Goal: Task Accomplishment & Management: Manage account settings

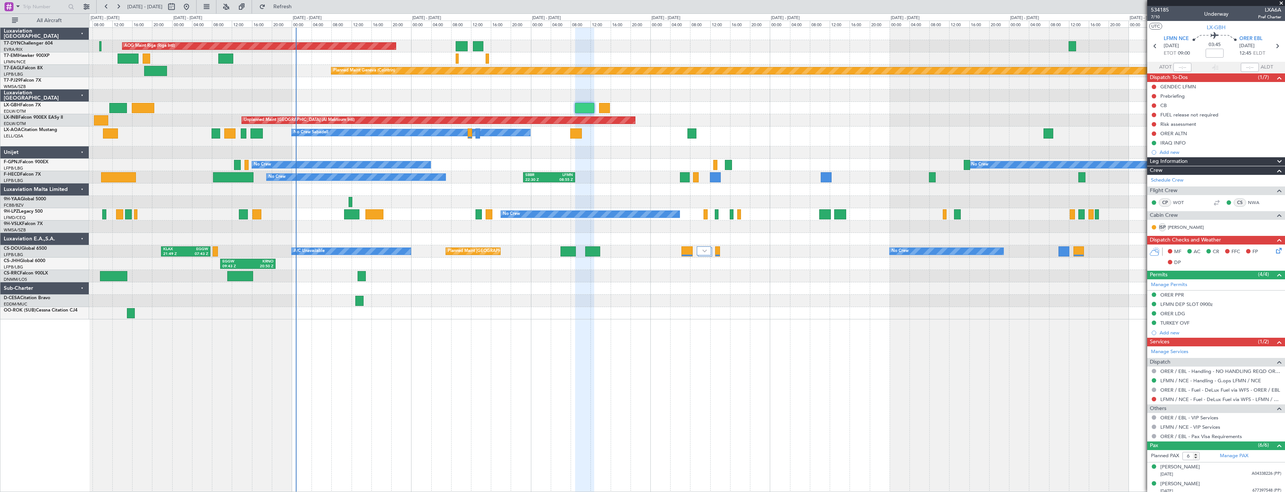
scroll to position [71, 0]
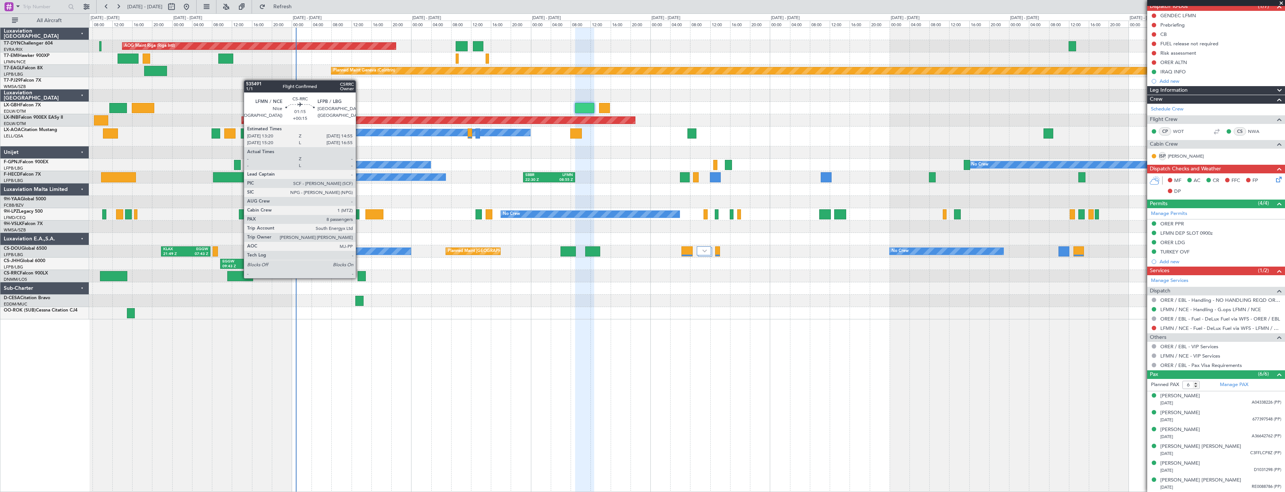
click at [359, 277] on div at bounding box center [361, 276] width 8 height 10
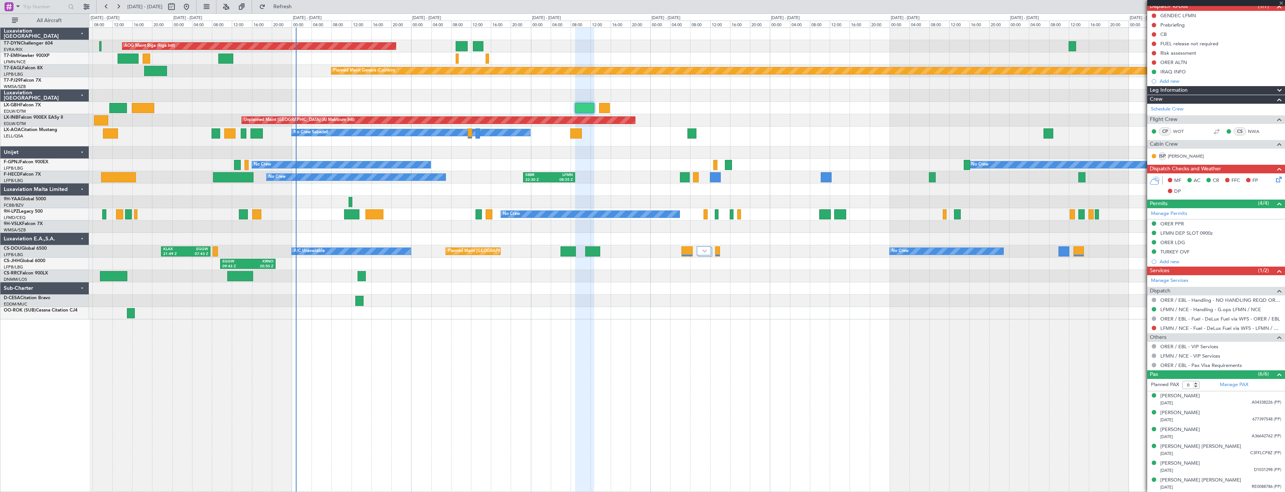
type input "+00:15"
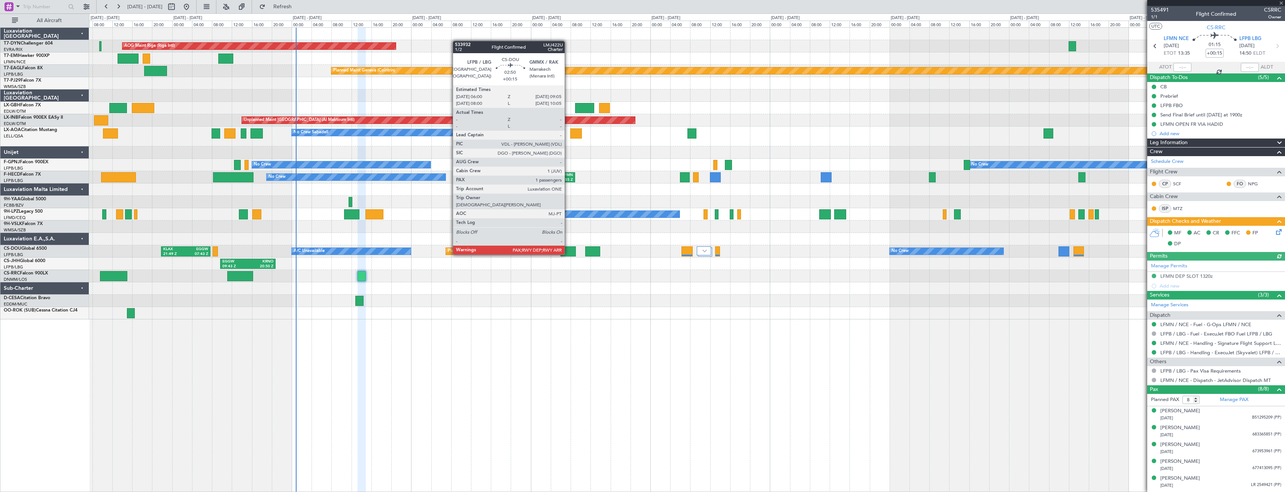
click at [568, 247] on div at bounding box center [568, 251] width 16 height 10
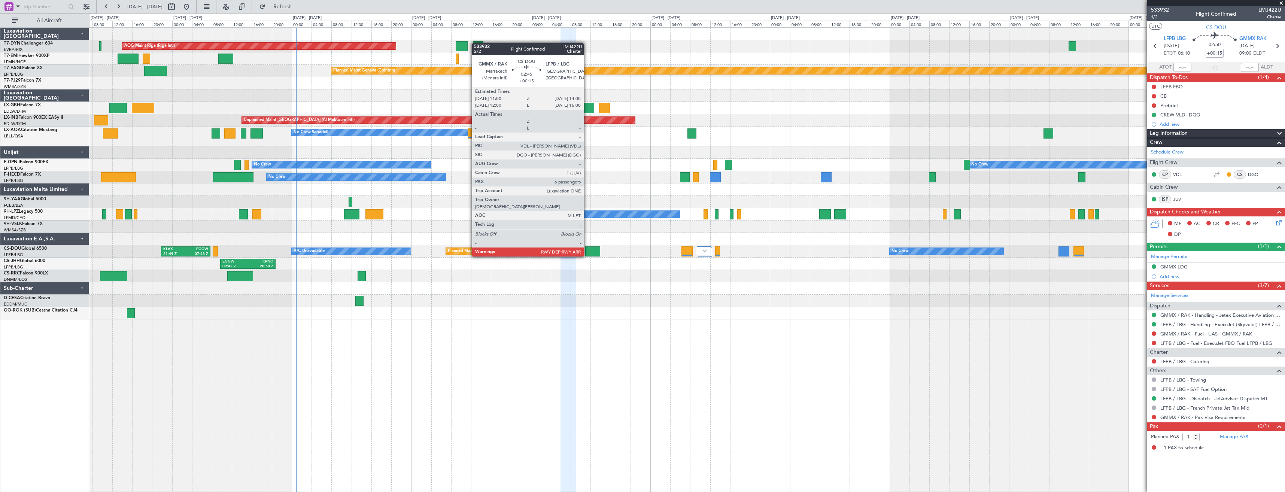
click at [587, 249] on div at bounding box center [592, 251] width 15 height 10
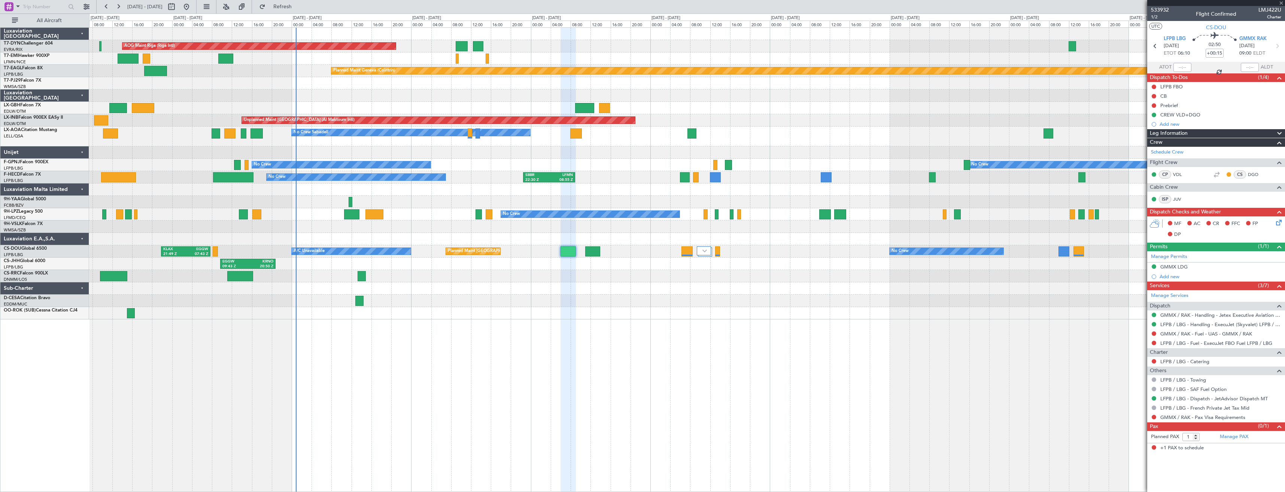
type input "6"
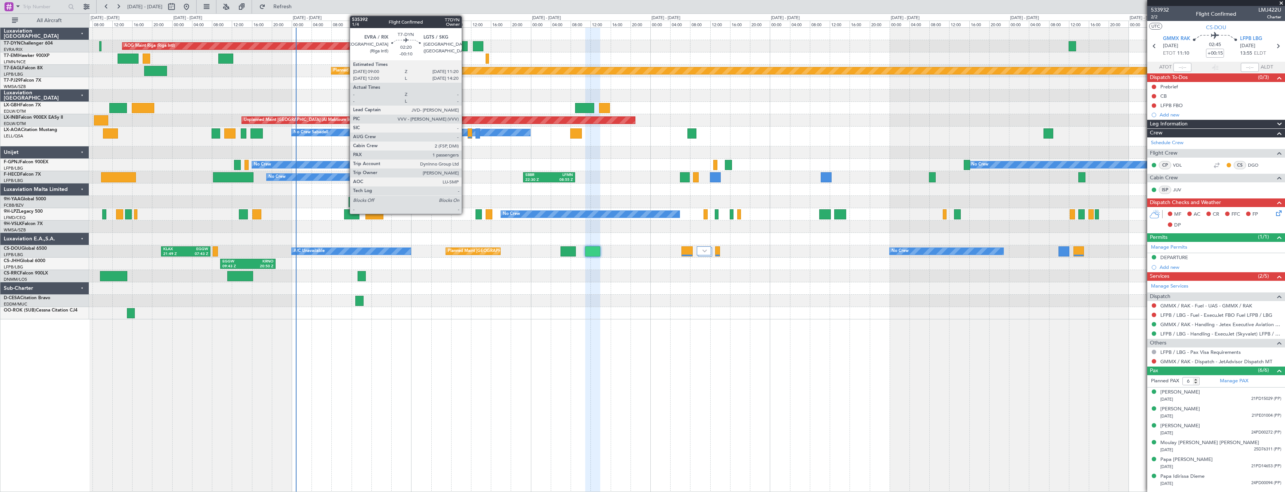
click at [465, 50] on div at bounding box center [462, 46] width 12 height 10
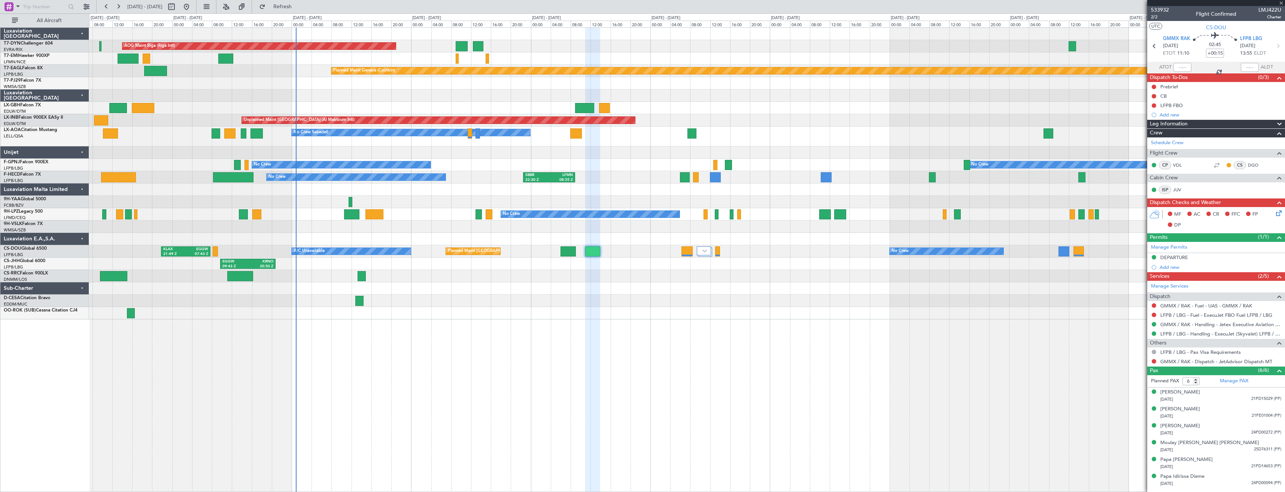
type input "-00:10"
type input "1"
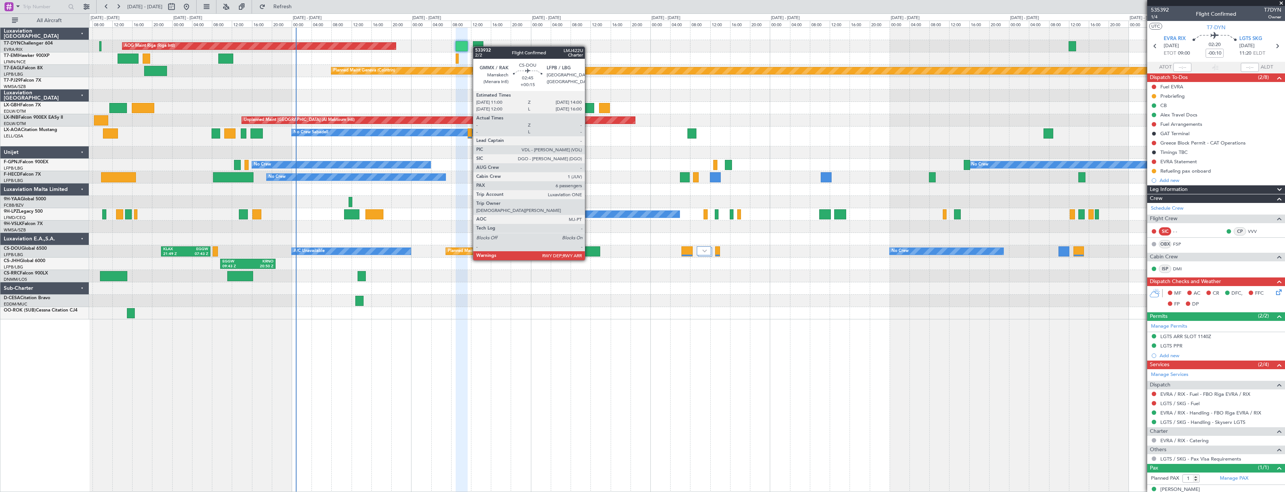
click at [588, 253] on div at bounding box center [592, 251] width 15 height 10
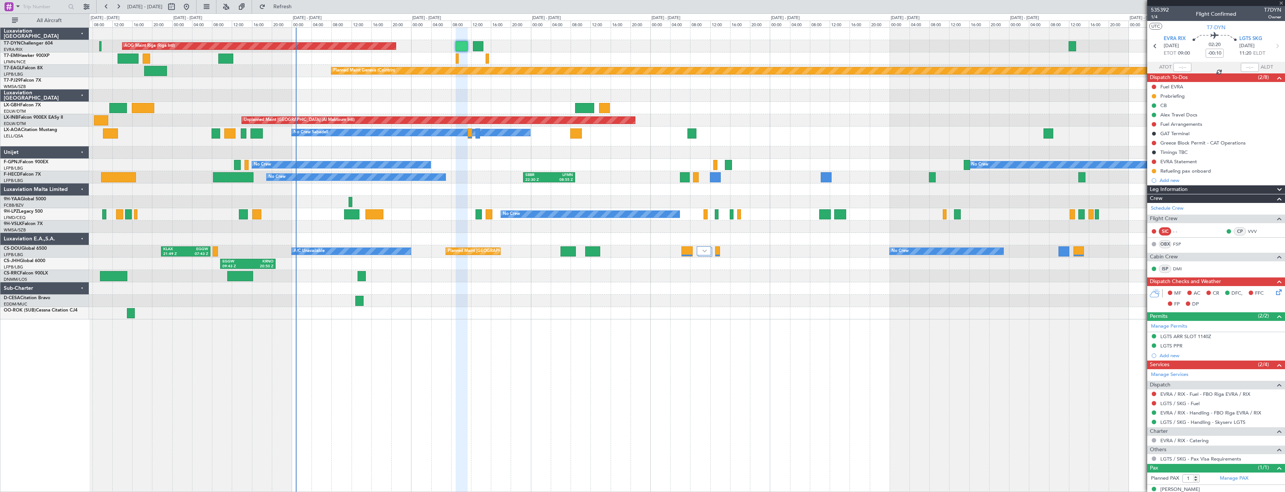
type input "+00:15"
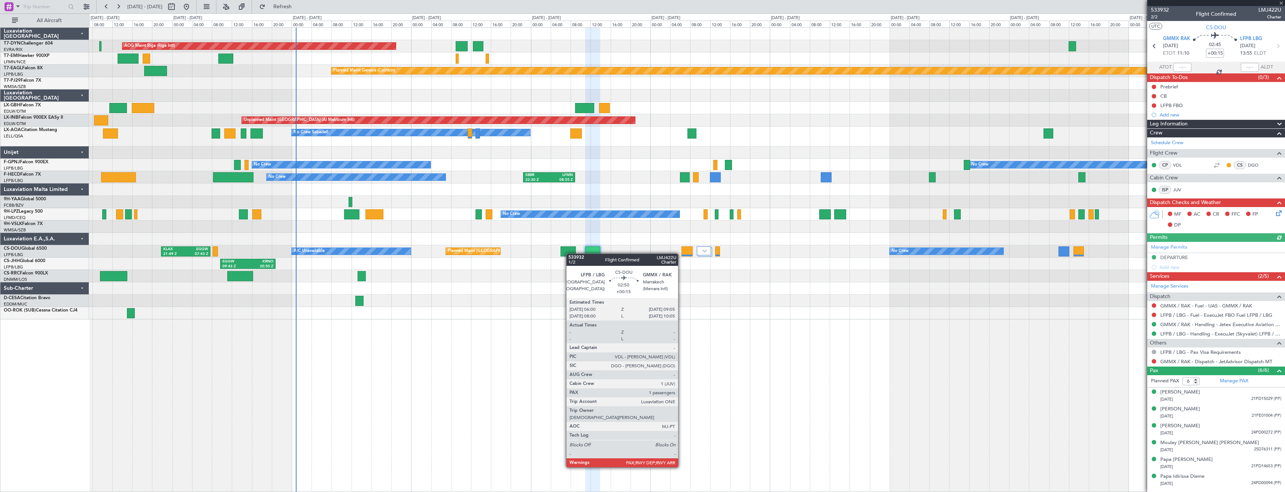
click at [570, 253] on div at bounding box center [568, 251] width 16 height 10
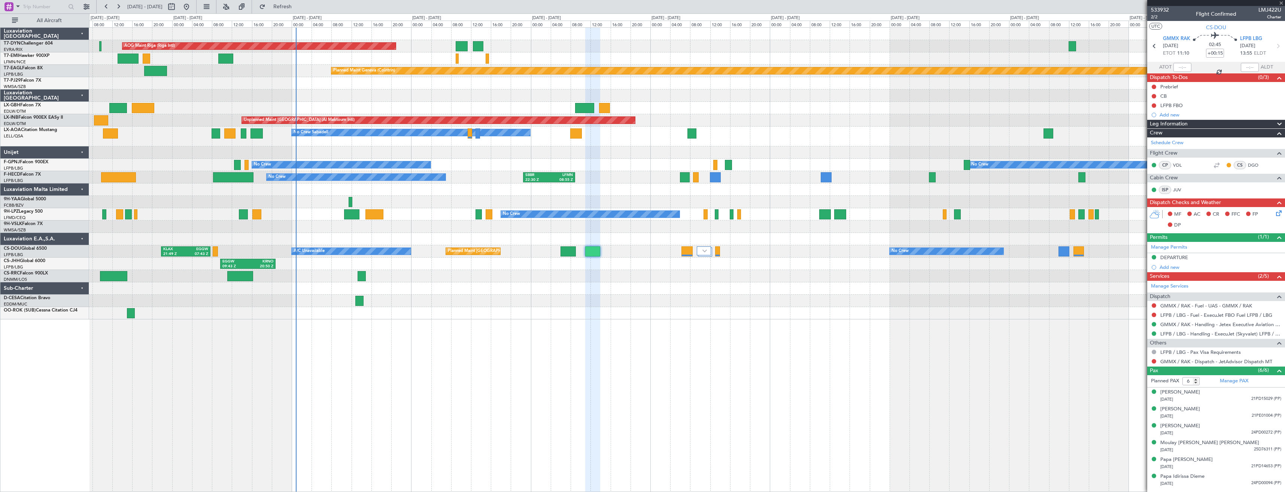
type input "1"
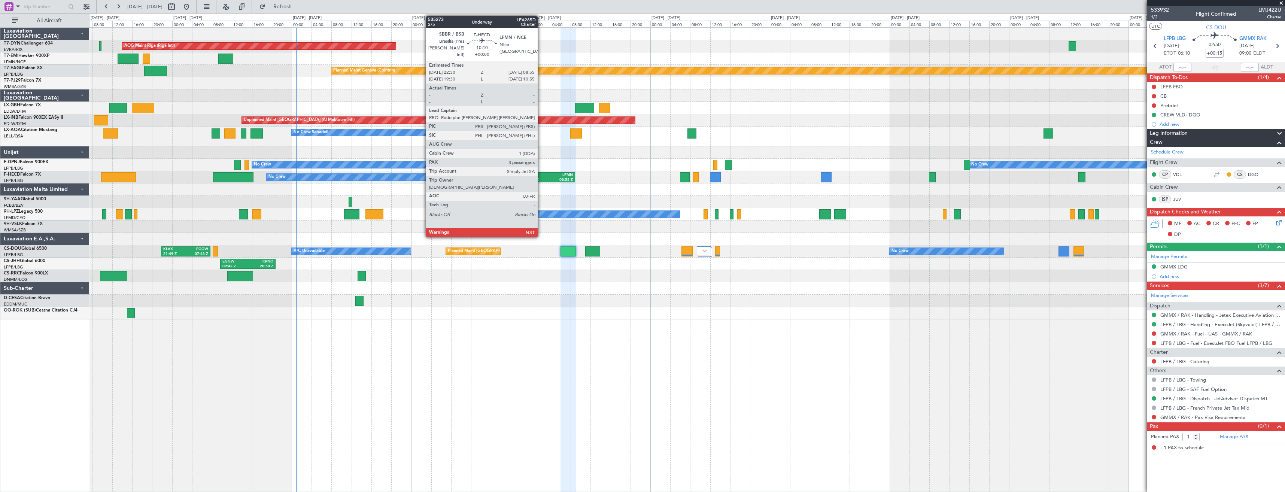
click at [541, 175] on div "SBBR" at bounding box center [537, 175] width 24 height 5
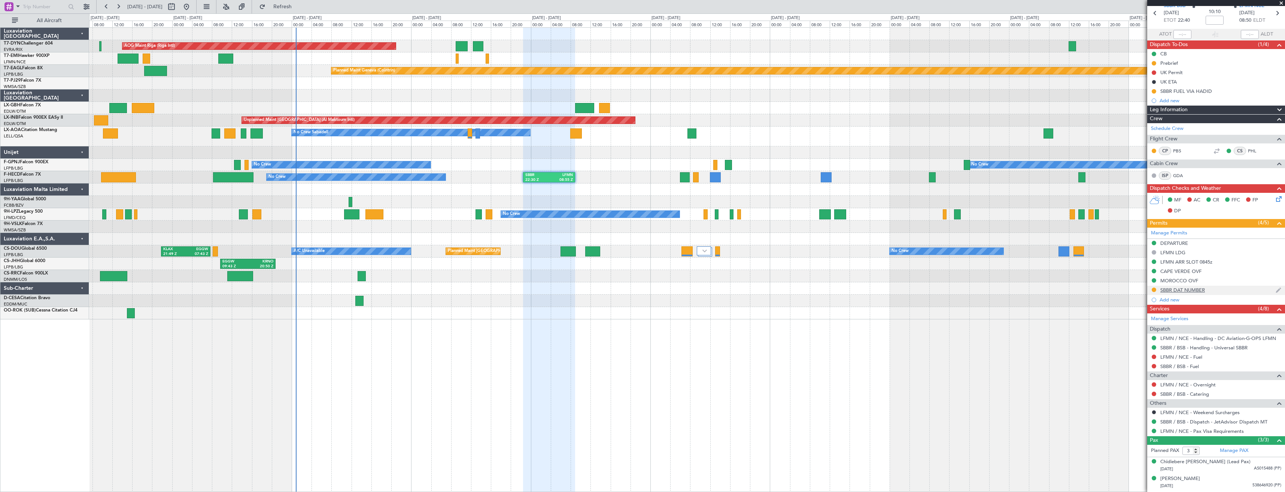
scroll to position [48, 0]
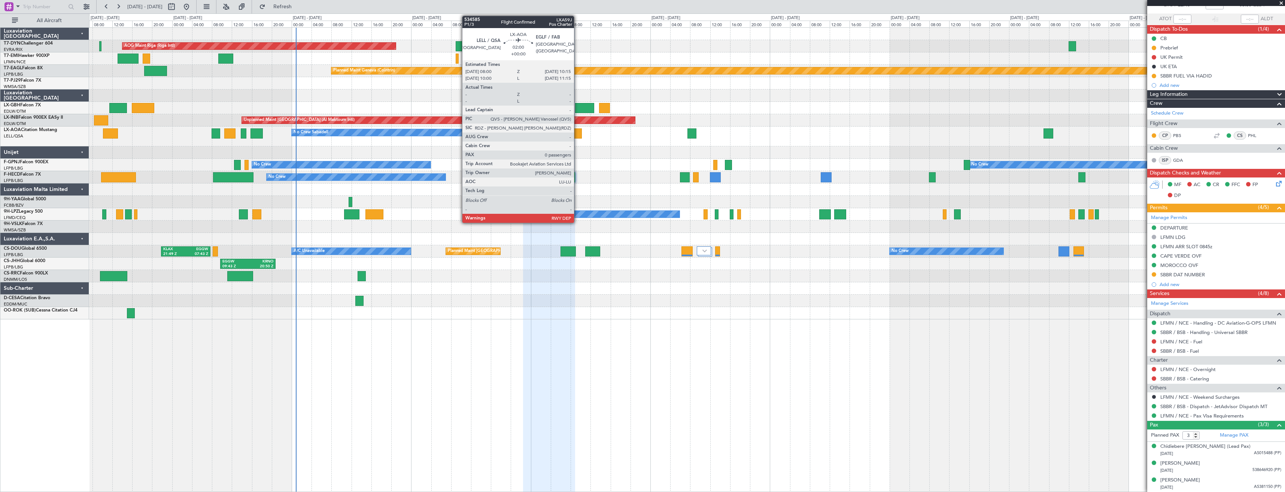
click at [577, 133] on div at bounding box center [575, 133] width 11 height 10
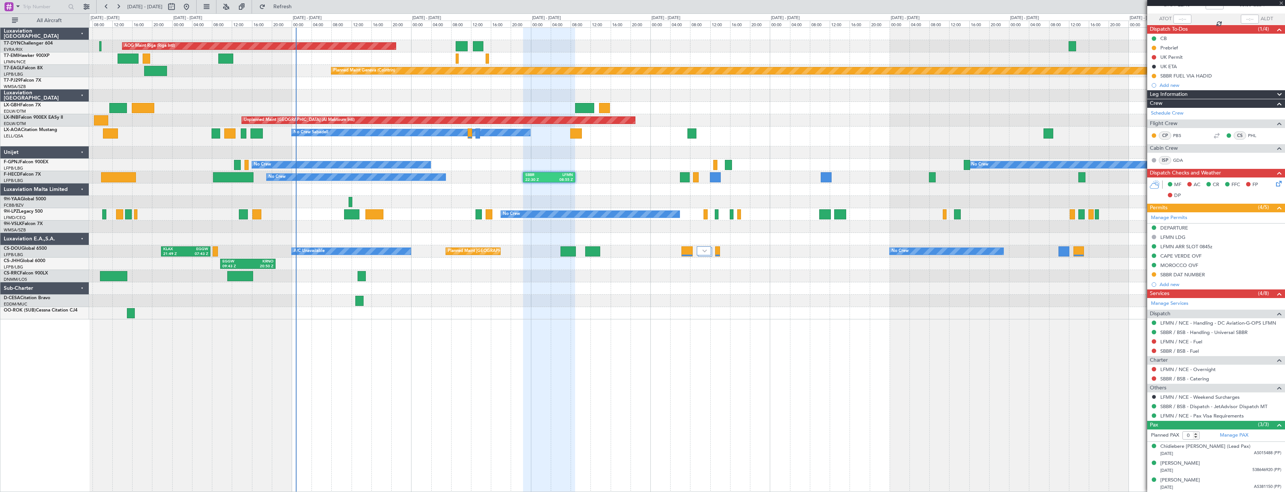
scroll to position [0, 0]
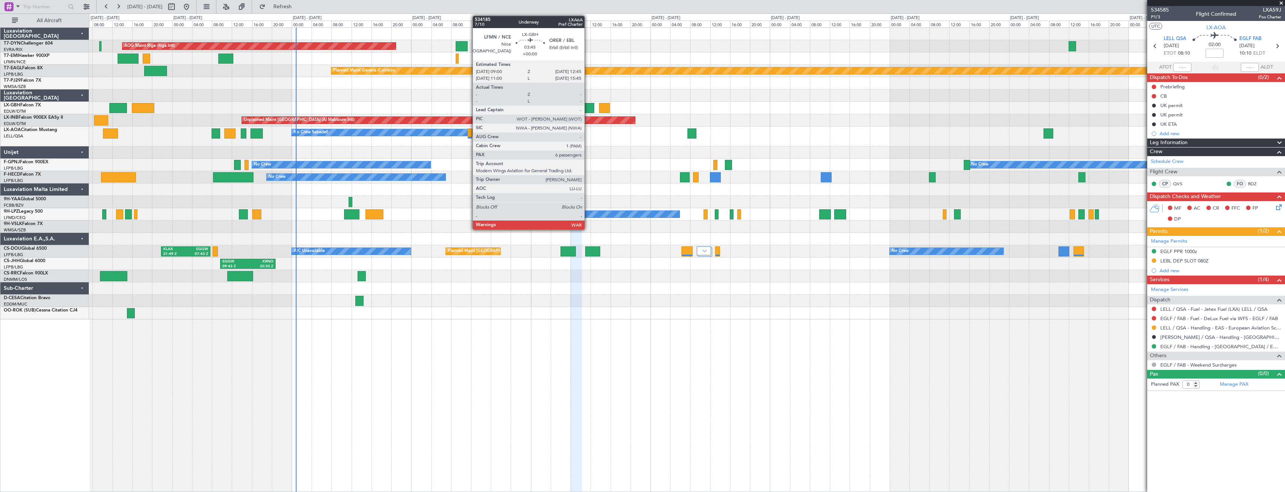
click at [588, 110] on div at bounding box center [584, 108] width 19 height 10
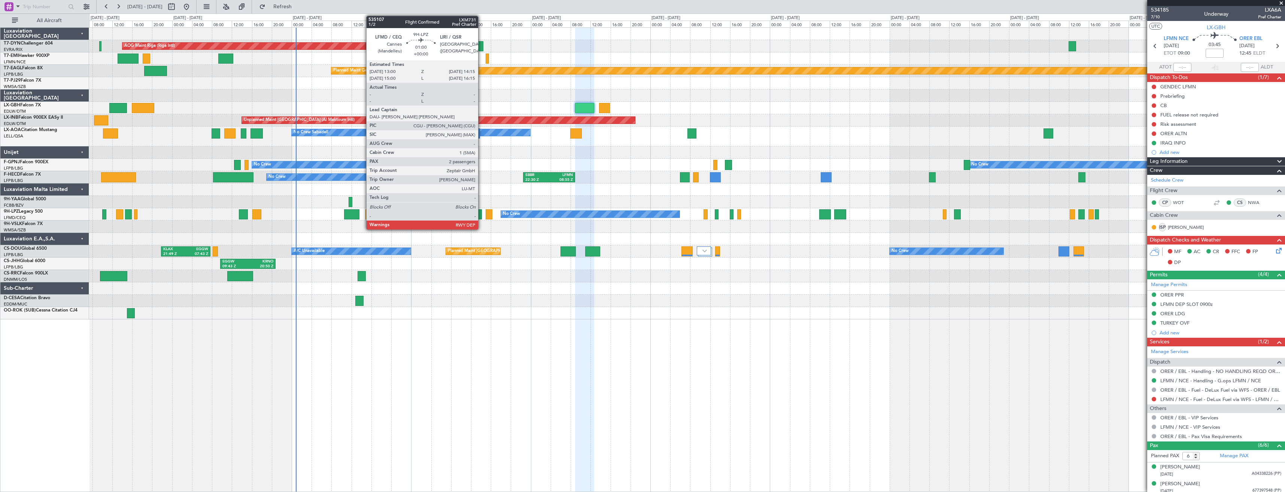
click at [481, 214] on div at bounding box center [478, 214] width 6 height 10
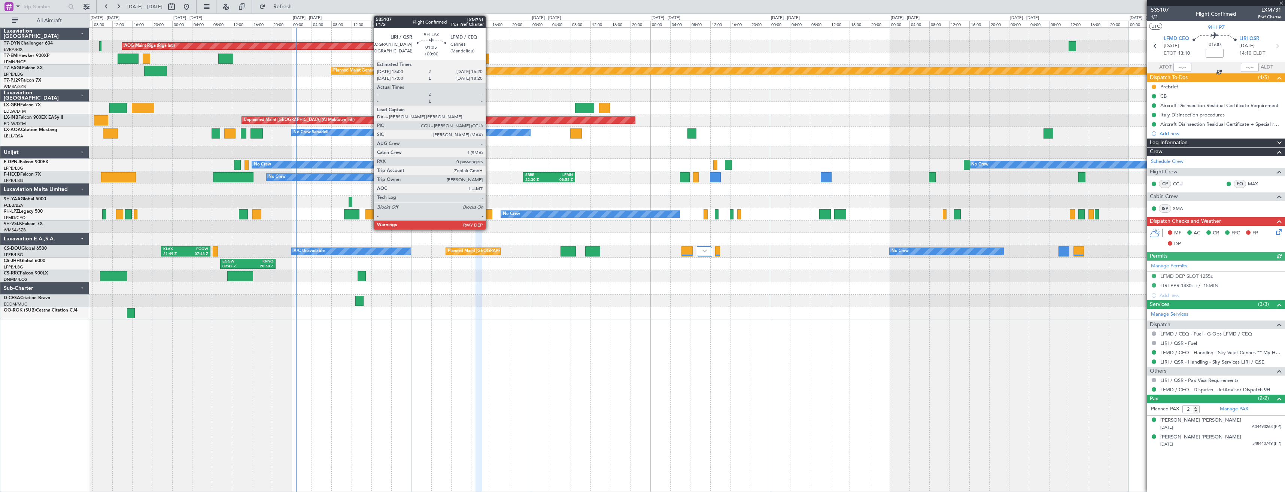
click at [489, 215] on div at bounding box center [489, 214] width 7 height 10
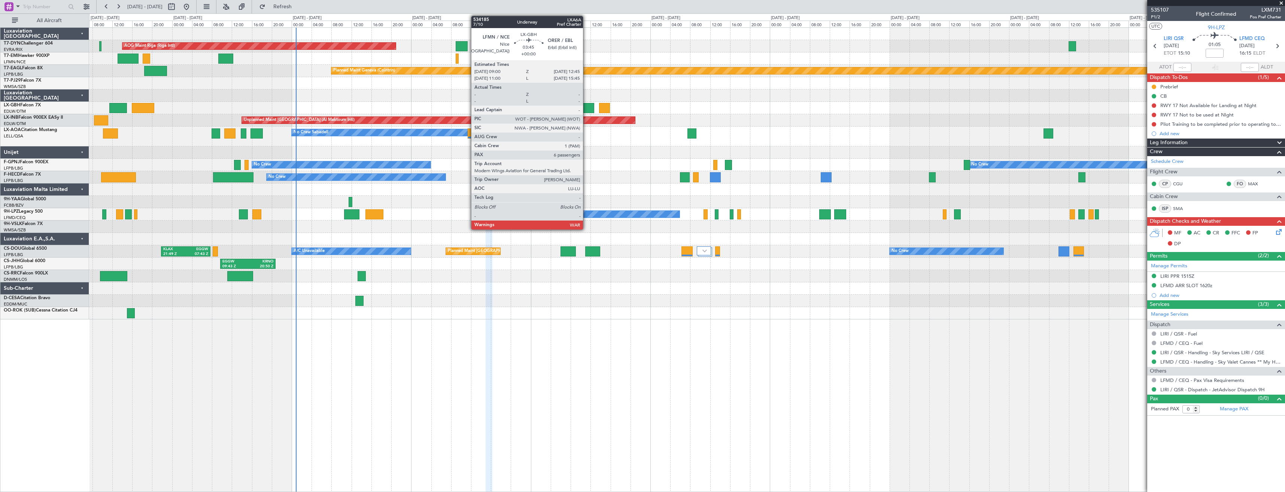
click at [586, 107] on div at bounding box center [584, 108] width 19 height 10
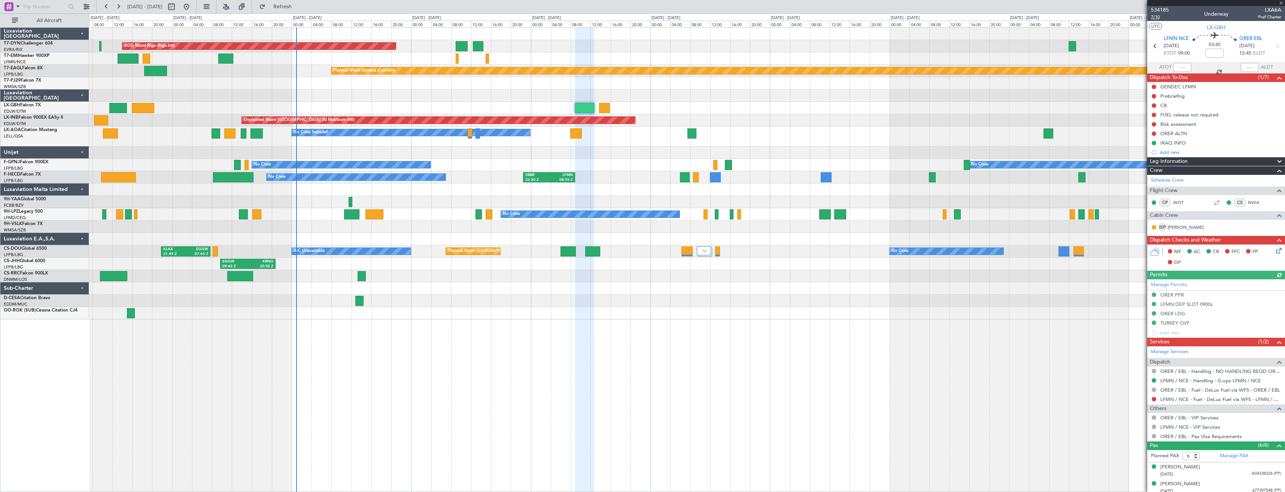
click at [1156, 18] on span "7/10" at bounding box center [1160, 17] width 18 height 6
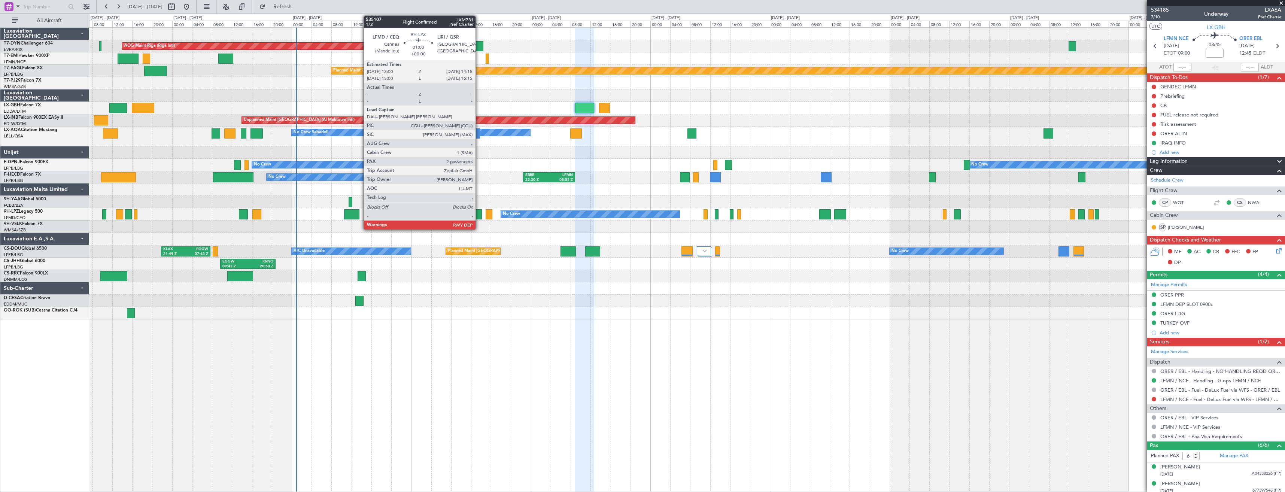
click at [479, 213] on div at bounding box center [478, 214] width 6 height 10
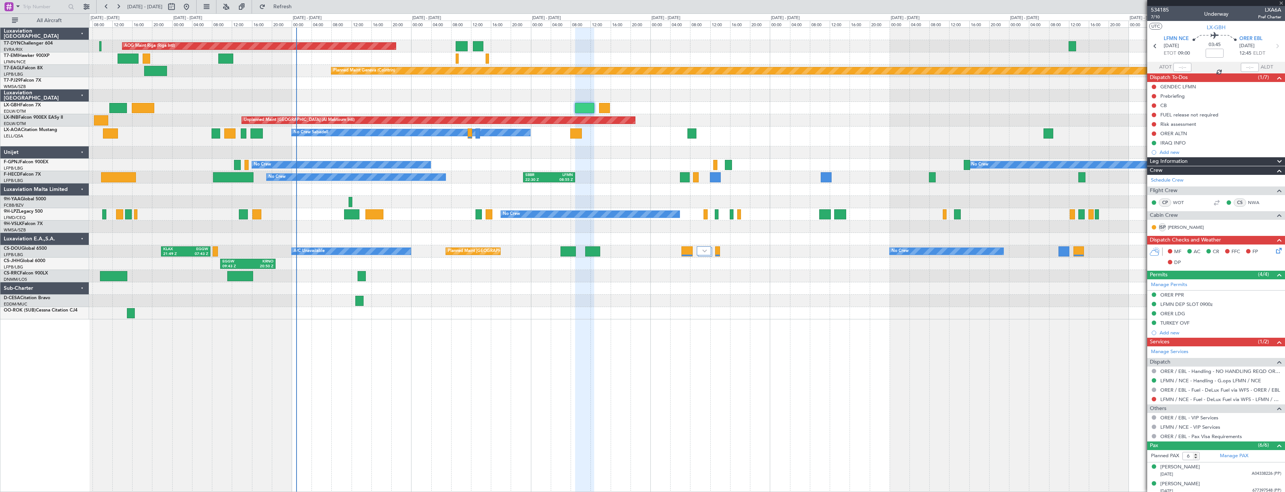
type input "2"
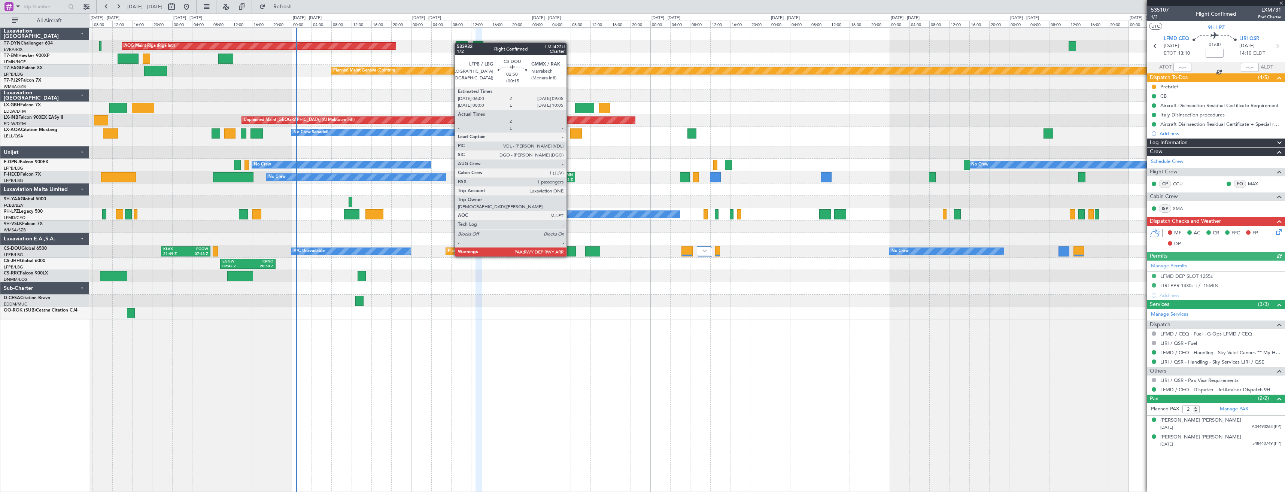
click at [570, 249] on div at bounding box center [568, 251] width 16 height 10
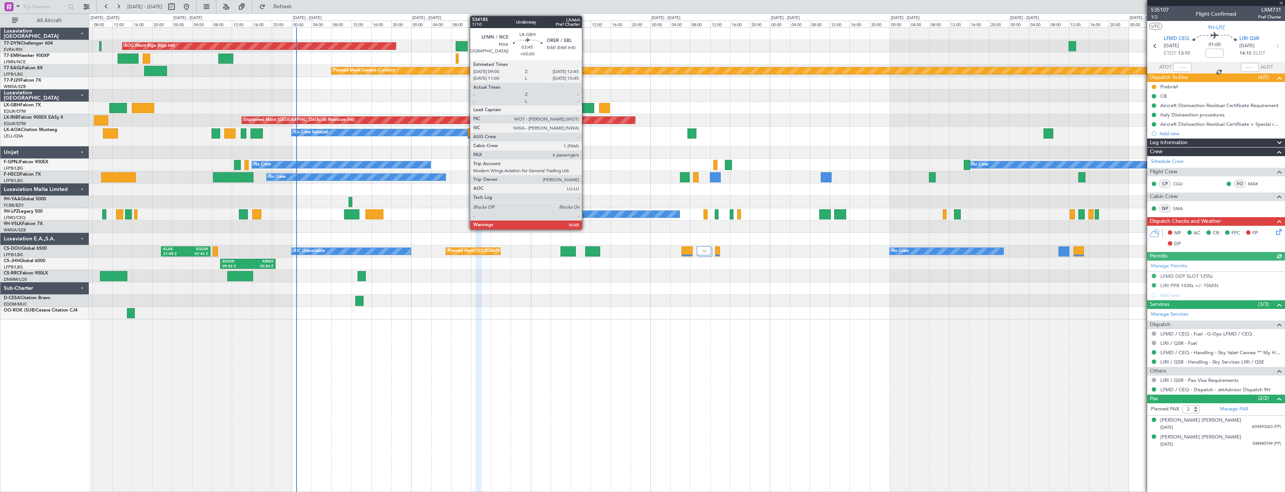
type input "+00:15"
type input "1"
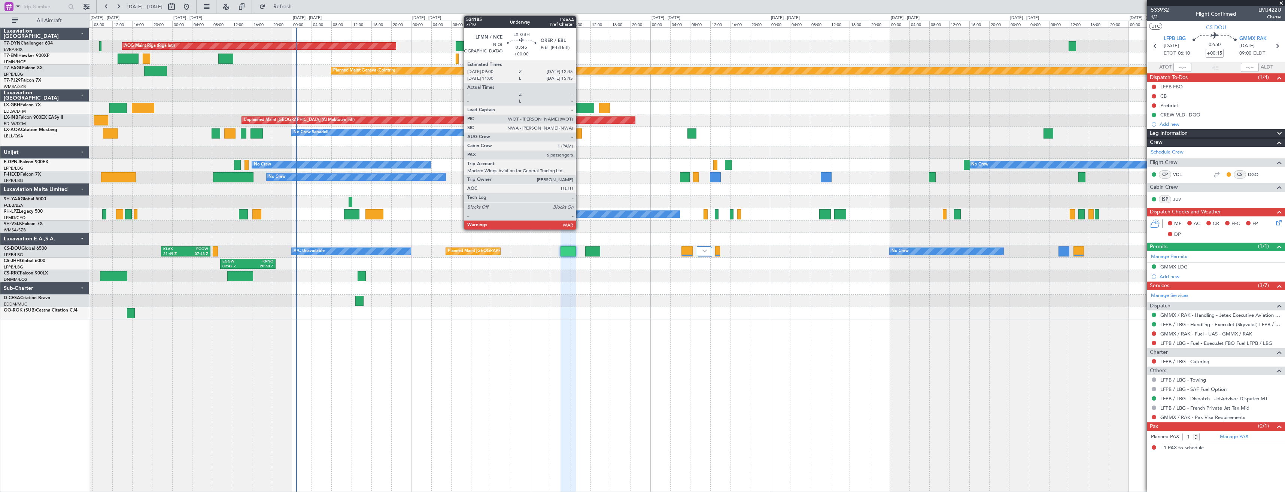
click at [579, 107] on div at bounding box center [584, 108] width 19 height 10
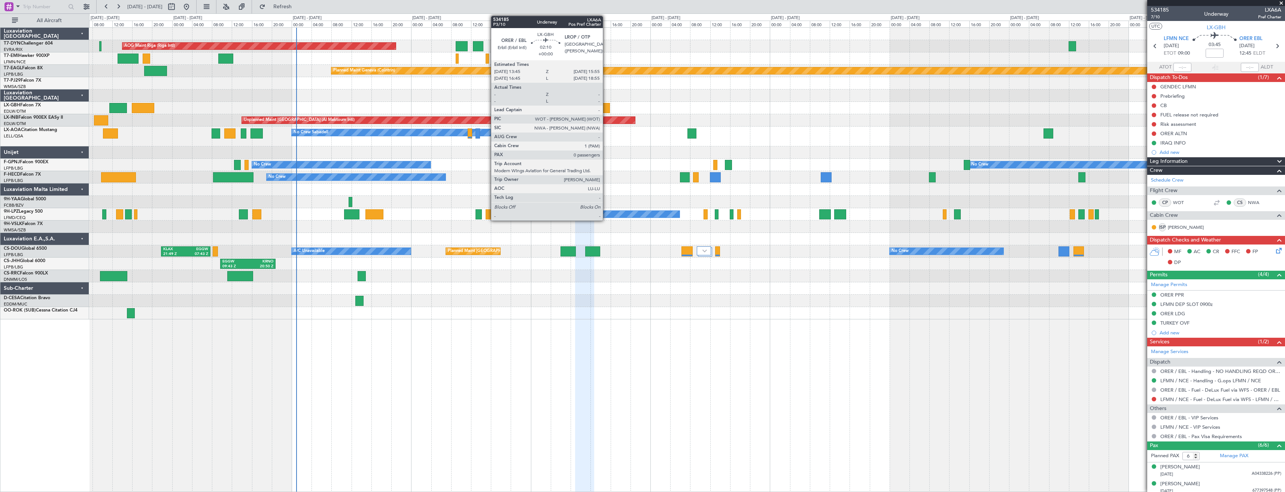
click at [606, 109] on div at bounding box center [604, 108] width 11 height 10
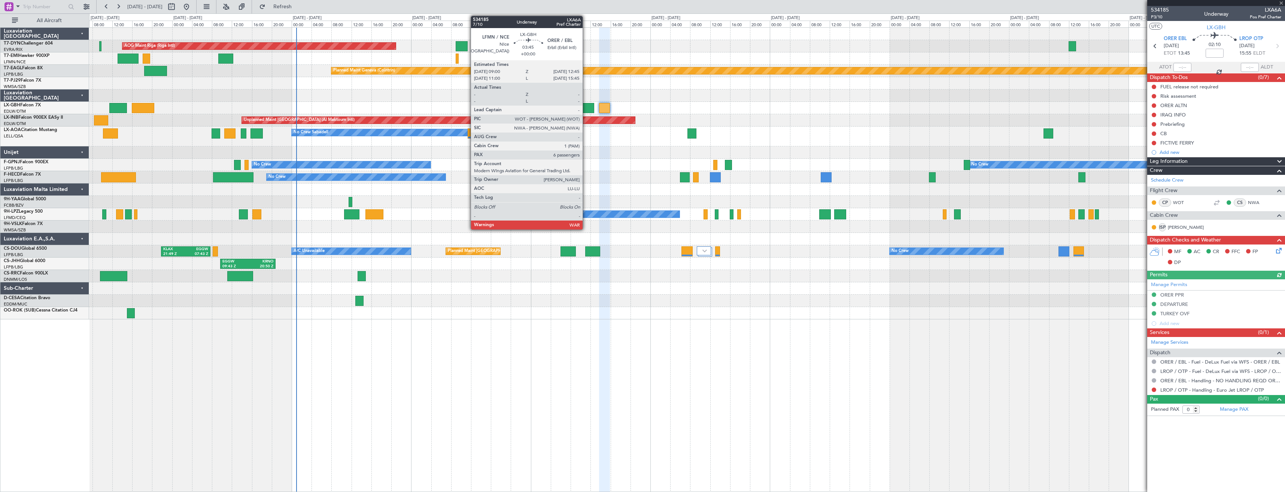
click at [586, 107] on div at bounding box center [584, 108] width 19 height 10
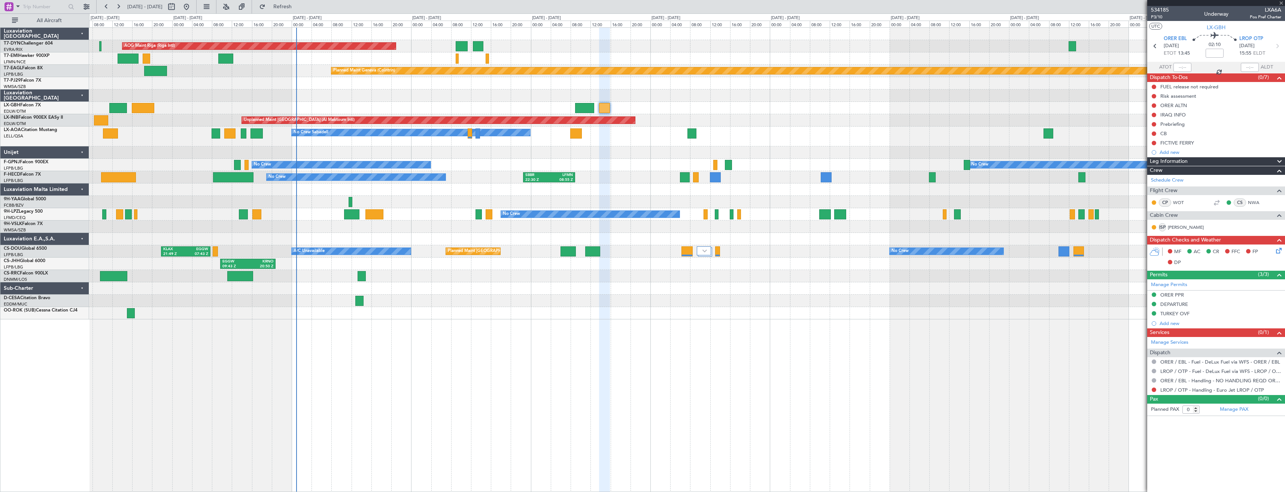
type input "6"
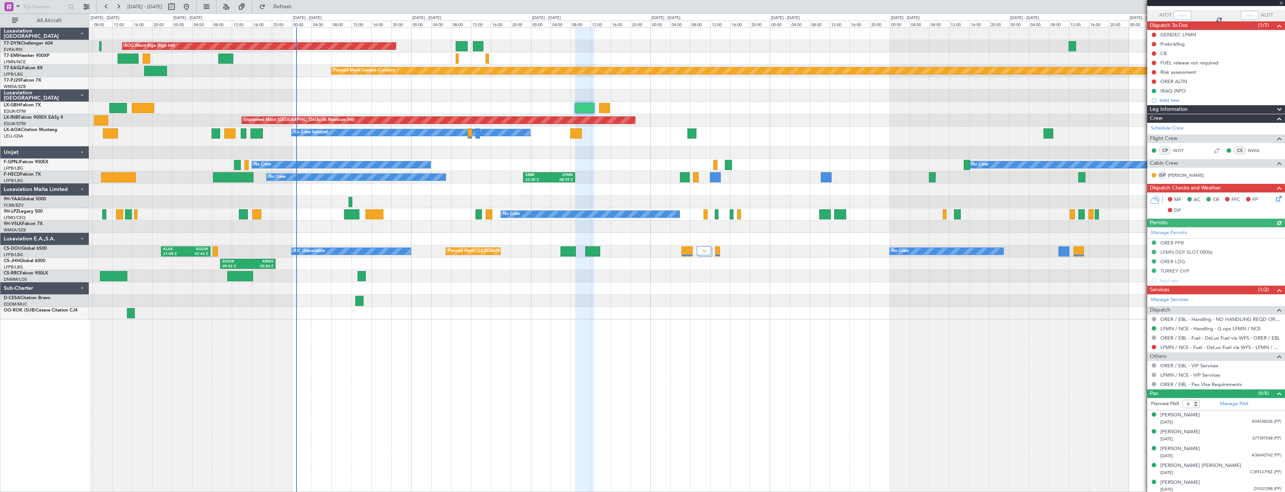
scroll to position [71, 0]
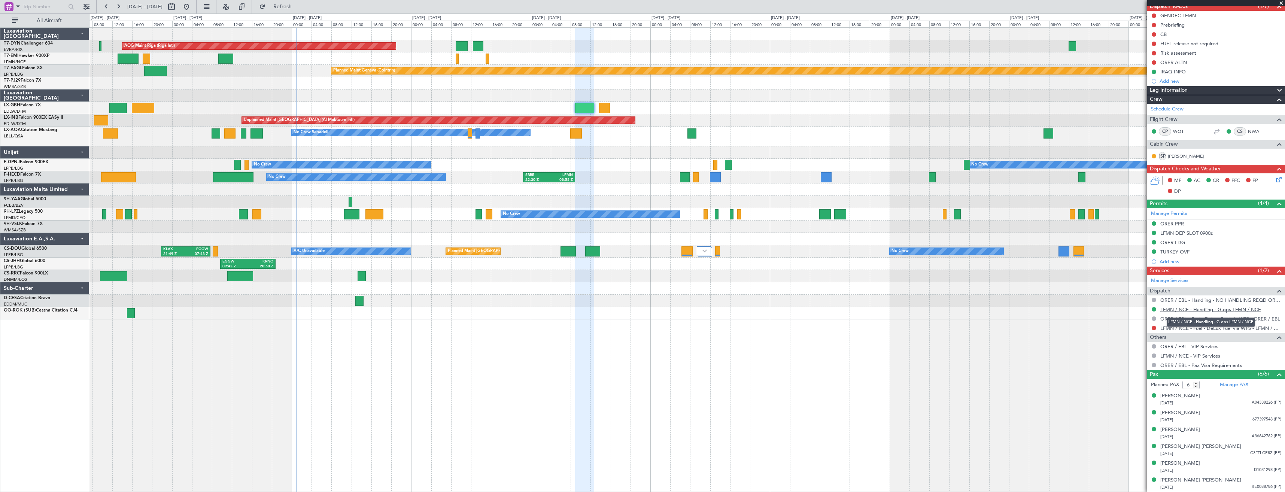
click at [1185, 307] on link "LFMN / NCE - Handling - G.ops LFMN / NCE" at bounding box center [1210, 309] width 101 height 6
click at [1211, 14] on div "GENDEC LFMN" at bounding box center [1216, 15] width 138 height 9
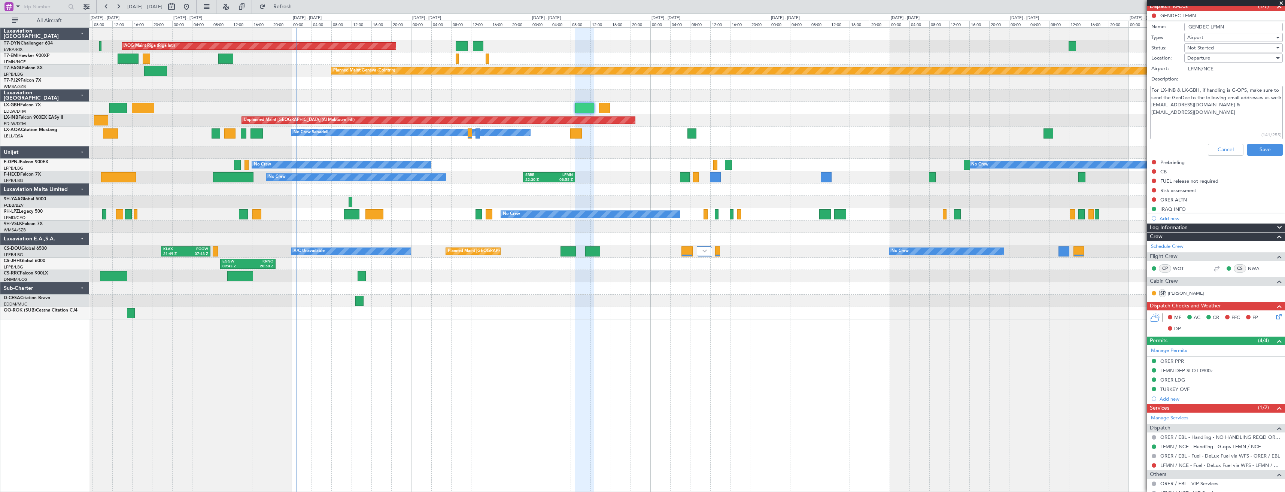
drag, startPoint x: 1240, startPoint y: 106, endPoint x: 1203, endPoint y: 105, distance: 36.7
click at [1203, 105] on textarea "For LX-INB & LX-GBH, if handling is G-OPS, make sure to send the GenDec to the …" at bounding box center [1216, 113] width 133 height 54
drag, startPoint x: 1183, startPoint y: 109, endPoint x: 1196, endPoint y: 106, distance: 13.4
click at [1183, 109] on textarea "For LX-INB & LX-GBH, if handling is G-OPS, make sure to send the GenDec to the …" at bounding box center [1216, 113] width 133 height 54
drag, startPoint x: 1196, startPoint y: 105, endPoint x: 1163, endPoint y: 107, distance: 32.6
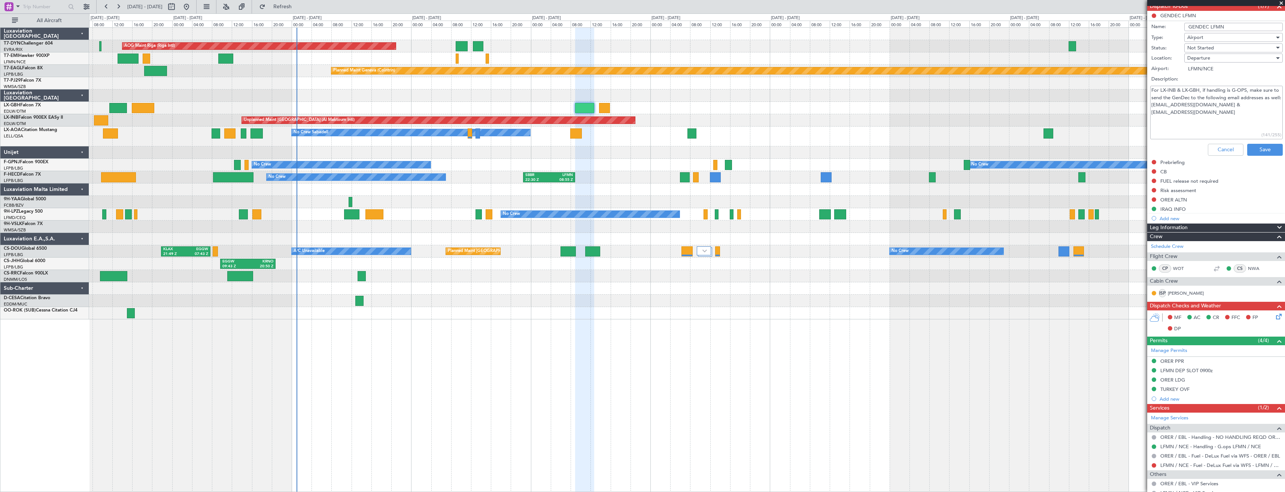
click at [1163, 107] on textarea "For LX-INB & LX-GBH, if handling is G-OPS, make sure to send the GenDec to the …" at bounding box center [1216, 113] width 133 height 54
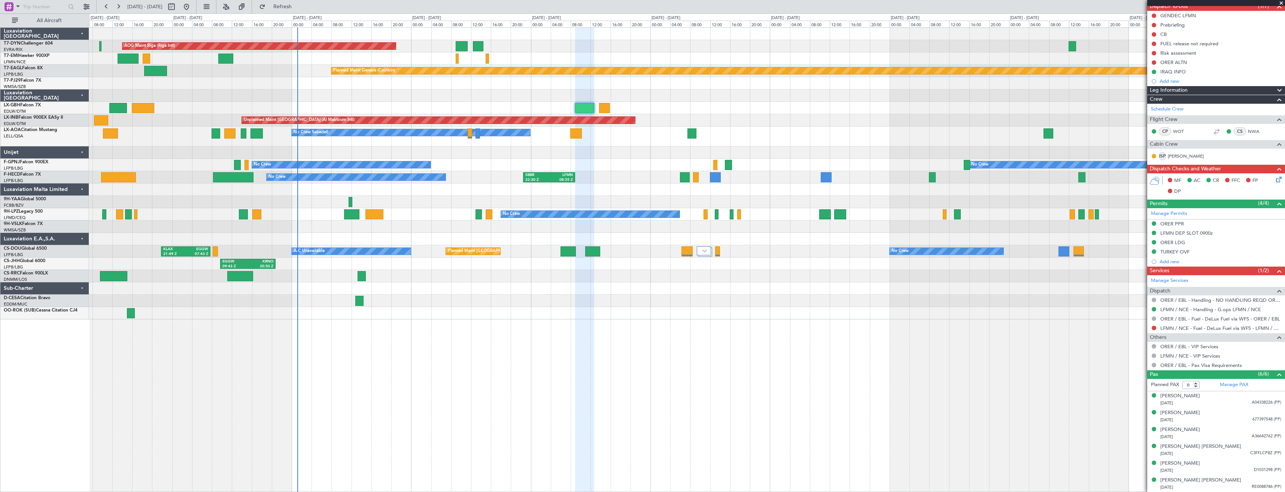
click at [1274, 180] on icon at bounding box center [1277, 178] width 6 height 6
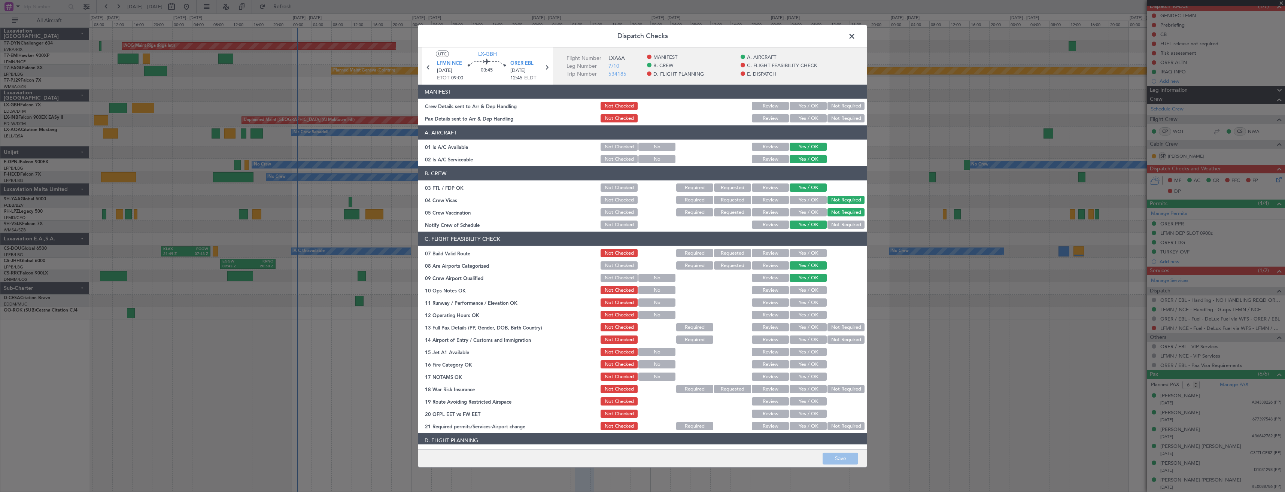
click at [810, 115] on button "Yes / OK" at bounding box center [807, 118] width 37 height 8
click at [809, 104] on button "Yes / OK" at bounding box center [807, 106] width 37 height 8
click at [833, 456] on button "Save" at bounding box center [840, 458] width 36 height 12
click at [855, 35] on span at bounding box center [855, 38] width 0 height 15
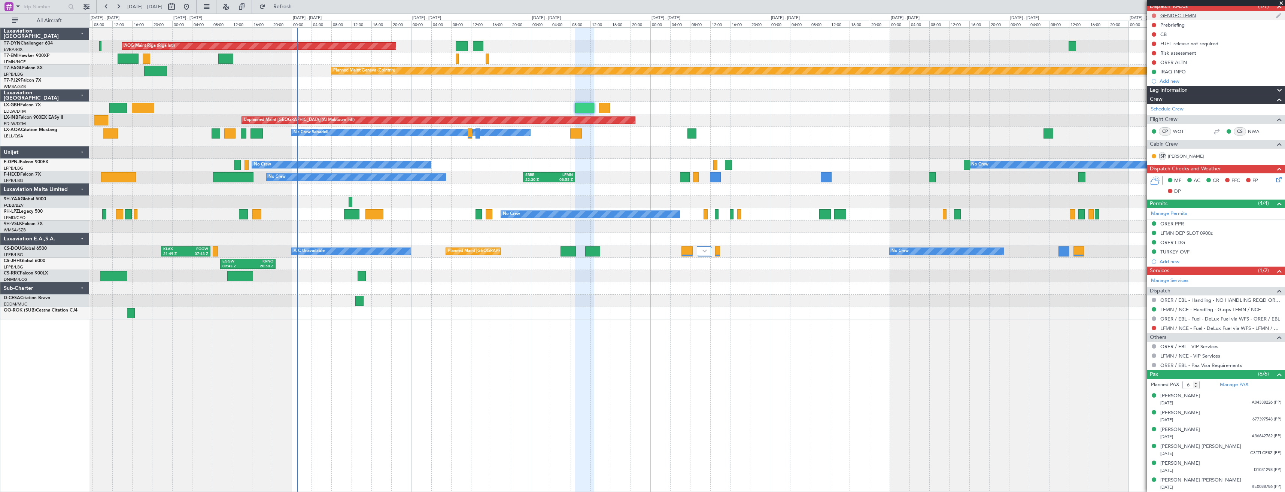
click at [1153, 15] on button at bounding box center [1153, 15] width 4 height 4
click at [1147, 49] on span "Completed" at bounding box center [1157, 48] width 25 height 7
